Goal: Find specific page/section: Find specific page/section

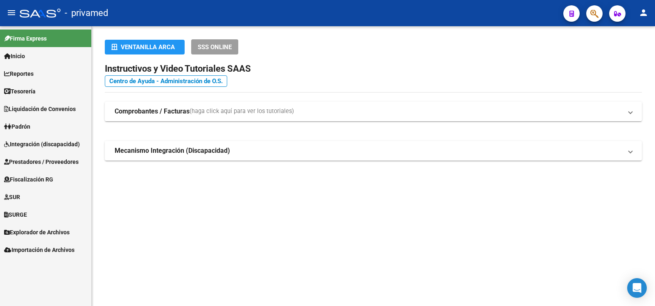
click at [57, 232] on span "Explorador de Archivos" at bounding box center [36, 232] width 65 height 9
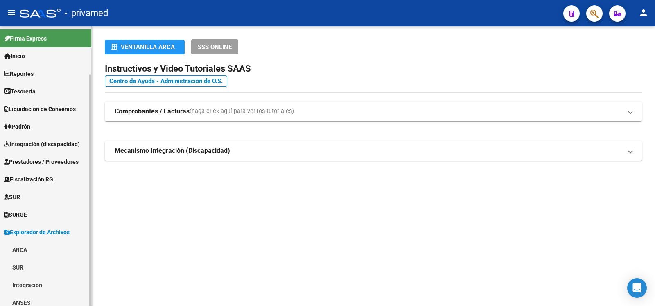
click at [28, 247] on link "ARCA" at bounding box center [45, 250] width 91 height 18
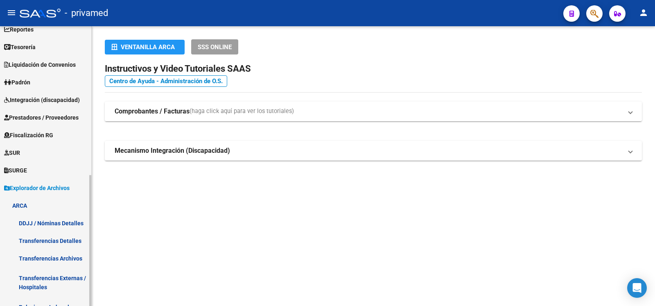
scroll to position [88, 0]
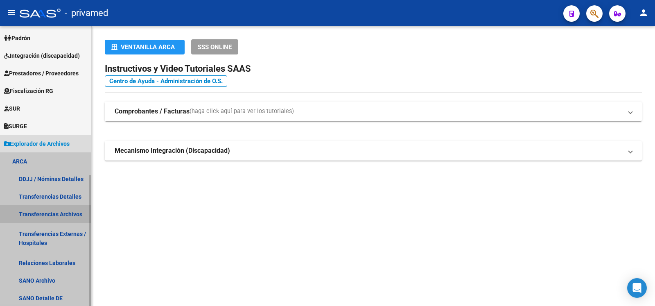
click at [53, 214] on link "Transferencias Archivos" at bounding box center [45, 214] width 91 height 18
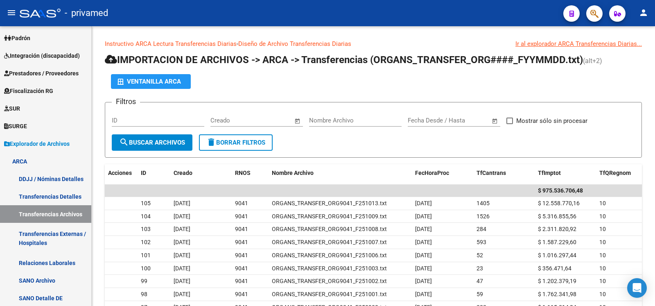
click at [643, 12] on mat-icon "person" at bounding box center [644, 13] width 10 height 10
click at [626, 52] on button "exit_to_app Salir" at bounding box center [627, 54] width 50 height 20
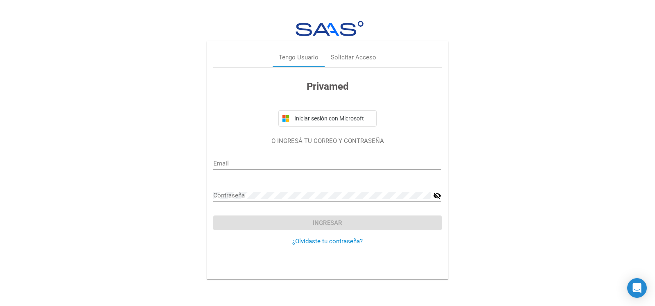
type input "[EMAIL_ADDRESS][DOMAIN_NAME]"
